Goal: Browse casually: Explore the website without a specific task or goal

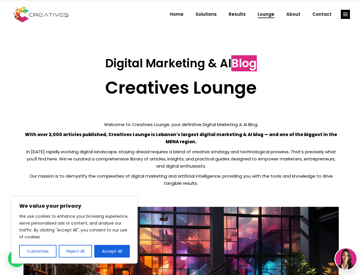
click at [181, 137] on p "With over 2,000 articles published, Creatives Lounge is Lebanon’s largest digit…" at bounding box center [180, 138] width 315 height 14
click at [38, 251] on button "Customise" at bounding box center [37, 251] width 37 height 13
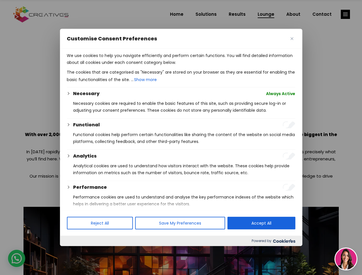
click at [75, 251] on div at bounding box center [181, 137] width 362 height 275
click at [112, 66] on p "We use cookies to help you navigate efficiently and perform certain functions. …" at bounding box center [181, 59] width 228 height 14
click at [345, 14] on div at bounding box center [181, 137] width 362 height 275
click at [346, 259] on img at bounding box center [345, 258] width 21 height 21
